Goal: Navigation & Orientation: Find specific page/section

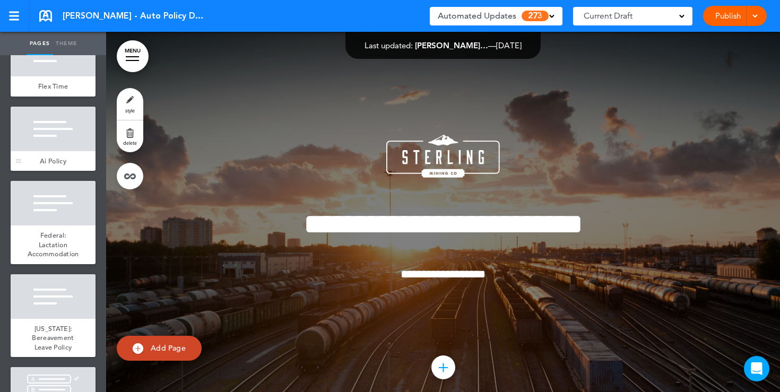
scroll to position [1019, 0]
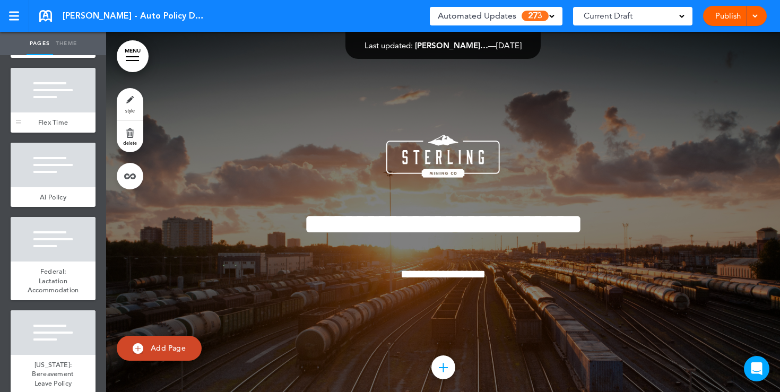
click at [71, 99] on div at bounding box center [53, 90] width 85 height 45
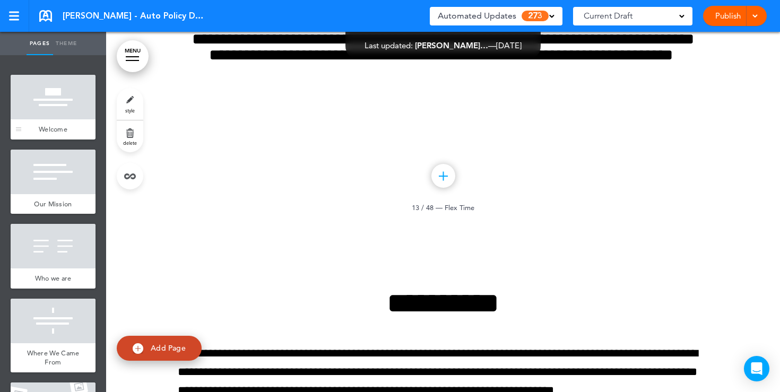
click at [51, 101] on div at bounding box center [53, 97] width 85 height 45
